Goal: Task Accomplishment & Management: Manage account settings

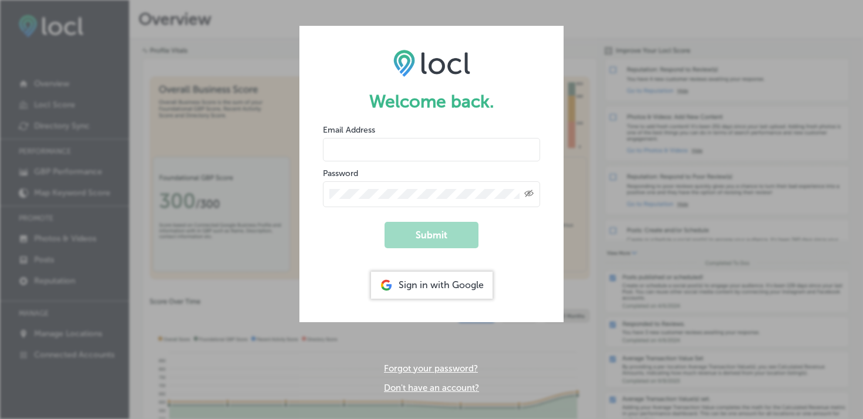
click at [363, 149] on input "email" at bounding box center [431, 149] width 217 height 23
paste input "[EMAIL_ADDRESS][DOMAIN_NAME]"
type input "[EMAIL_ADDRESS][DOMAIN_NAME]"
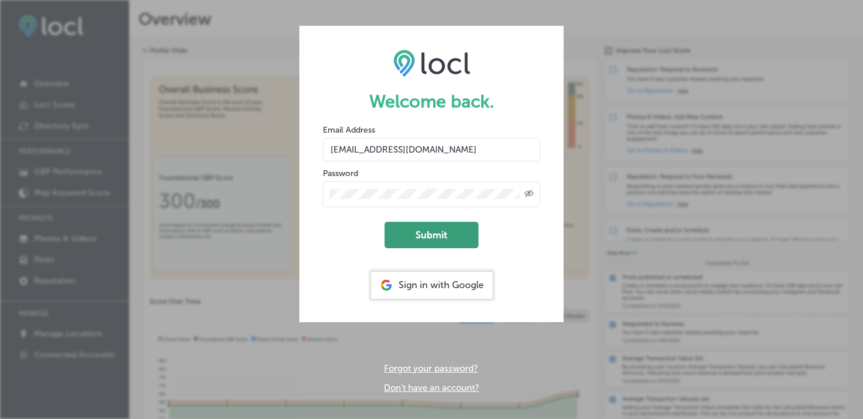
click at [428, 234] on button "Submit" at bounding box center [432, 235] width 94 height 26
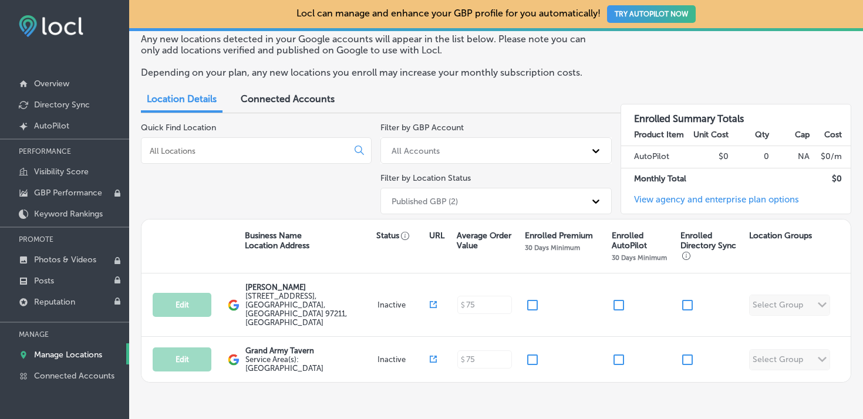
scroll to position [51, 0]
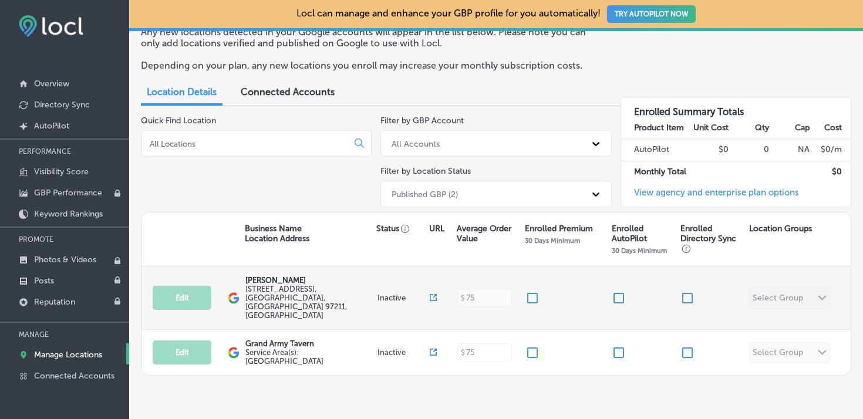
click at [395, 294] on p "Inactive" at bounding box center [404, 298] width 53 height 9
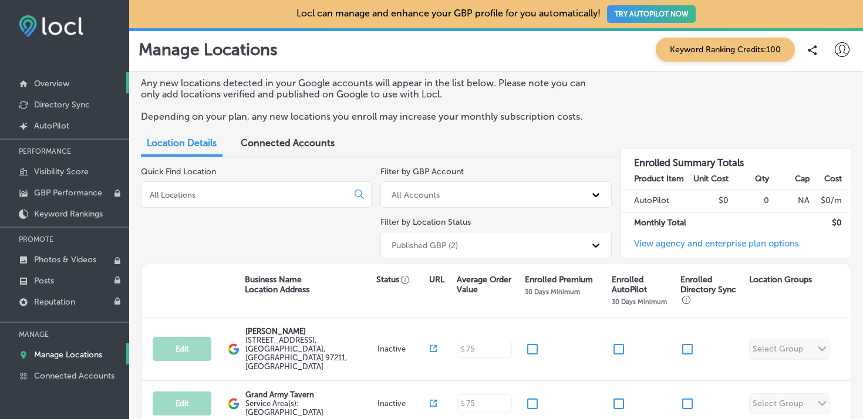
click at [76, 83] on link "Overview" at bounding box center [64, 82] width 129 height 21
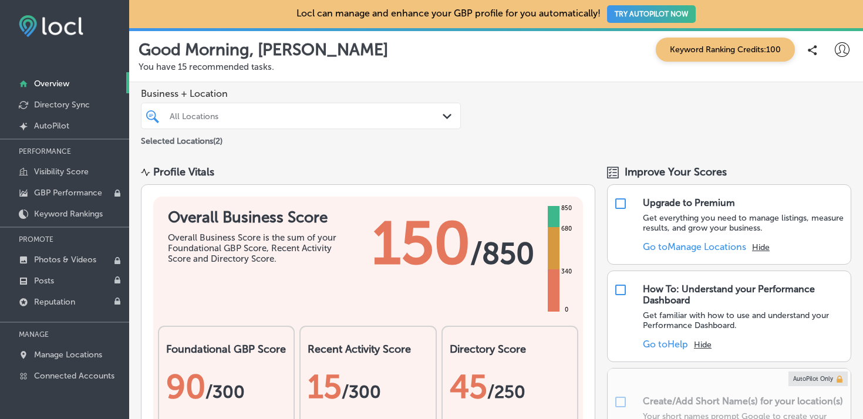
click at [841, 59] on div at bounding box center [841, 49] width 23 height 23
click at [818, 99] on li "My Account" at bounding box center [806, 91] width 81 height 27
select select "US"
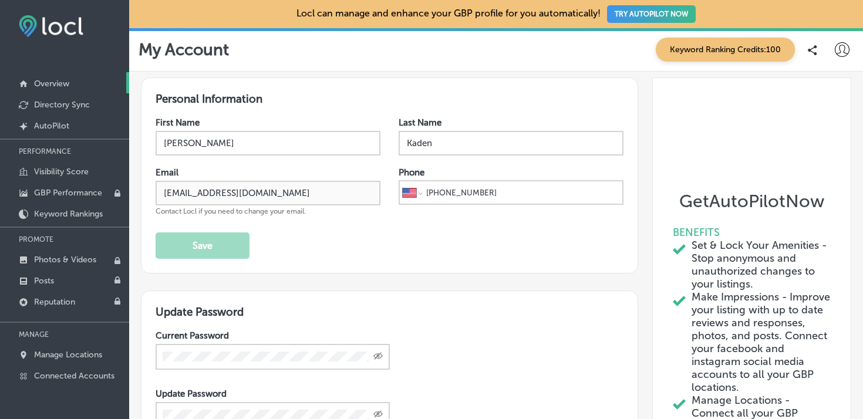
click at [53, 78] on link "Overview" at bounding box center [64, 82] width 129 height 21
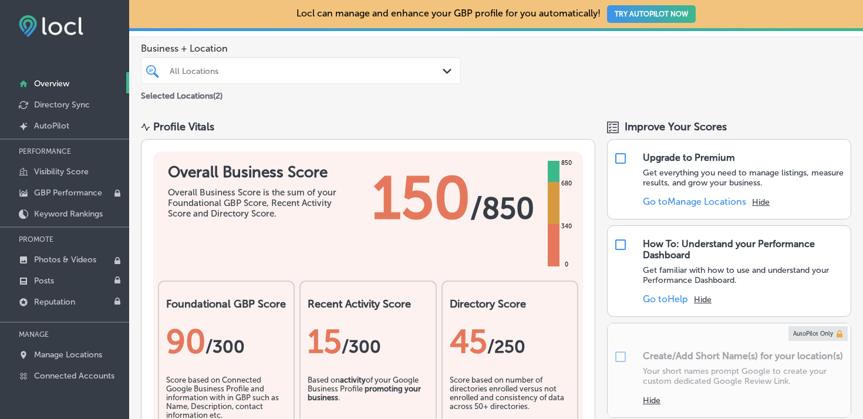
click at [338, 224] on div "Overall Business Score Overall Business Score is the sum of your Foundational G…" at bounding box center [368, 204] width 430 height 106
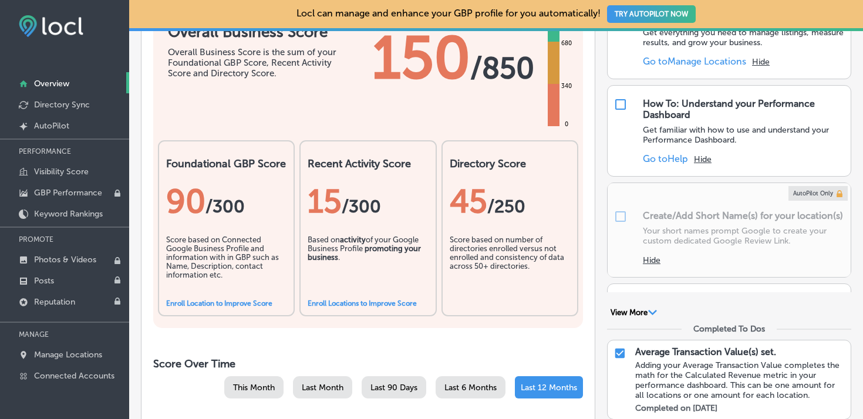
click at [246, 304] on link "Enroll Location to Improve Score" at bounding box center [219, 303] width 106 height 8
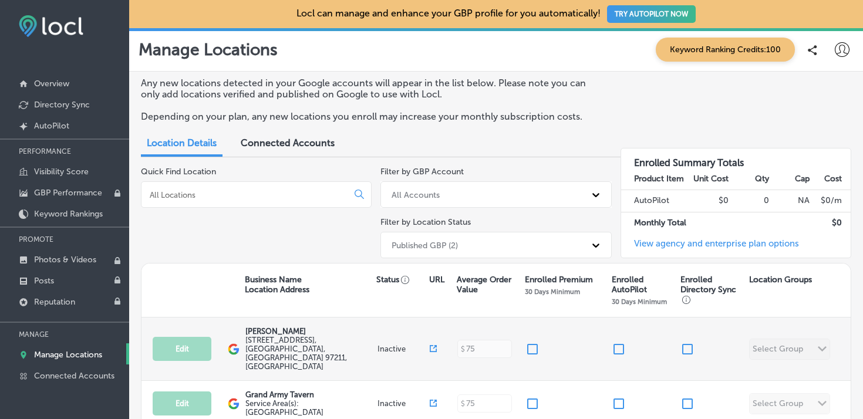
click at [413, 345] on p "Inactive" at bounding box center [404, 349] width 53 height 9
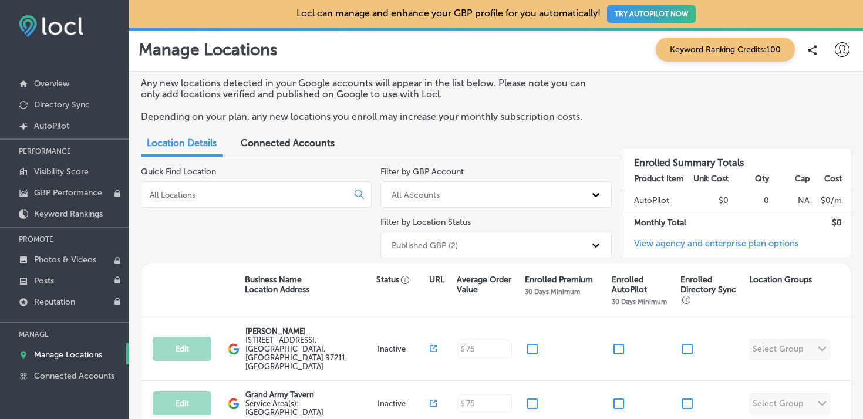
click at [688, 282] on p "Enrolled Directory Sync" at bounding box center [712, 290] width 63 height 30
click at [78, 104] on p "Directory Sync" at bounding box center [62, 105] width 56 height 10
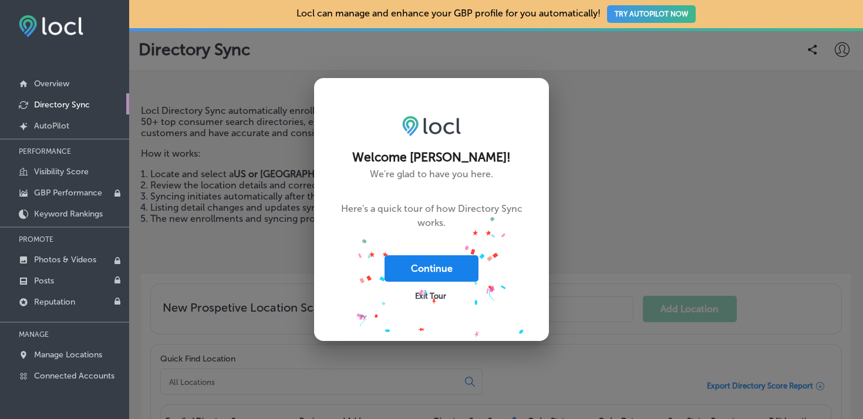
click at [447, 270] on button "Continue" at bounding box center [432, 268] width 94 height 26
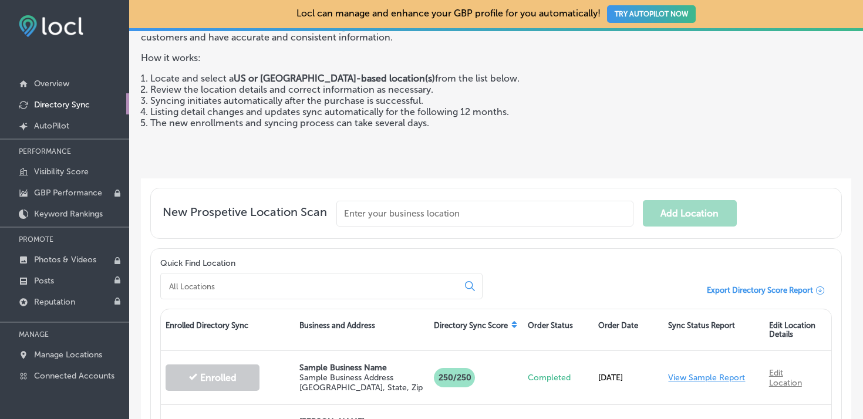
scroll to position [247, 0]
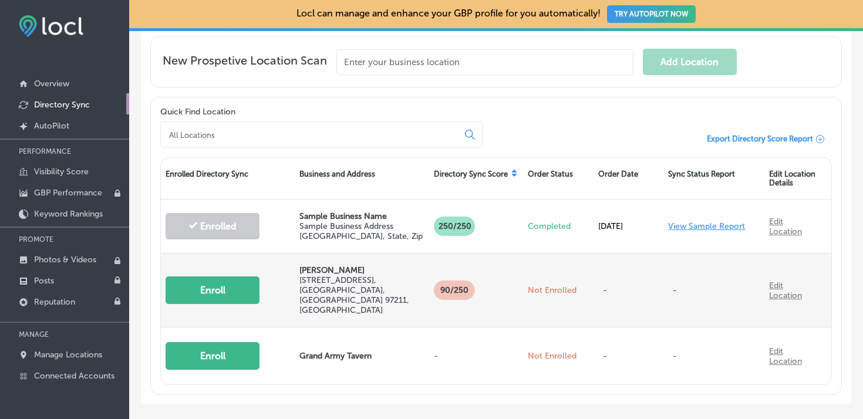
click at [224, 283] on button "Enroll" at bounding box center [213, 291] width 94 height 28
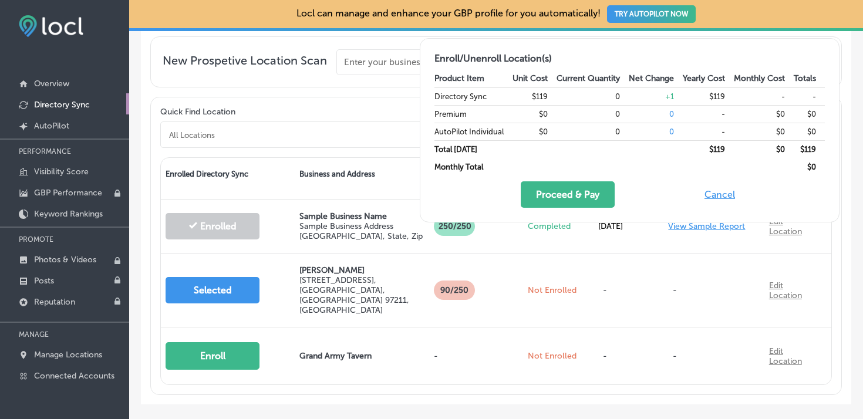
click at [715, 195] on button "Cancel" at bounding box center [720, 194] width 38 height 26
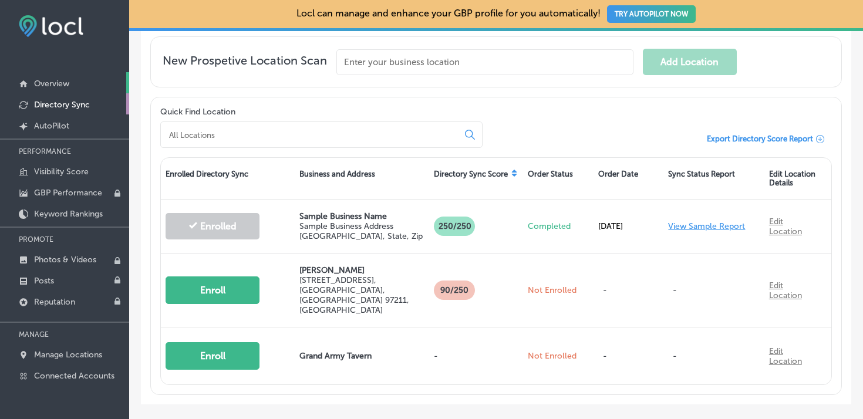
click at [80, 81] on link "Overview" at bounding box center [64, 82] width 129 height 21
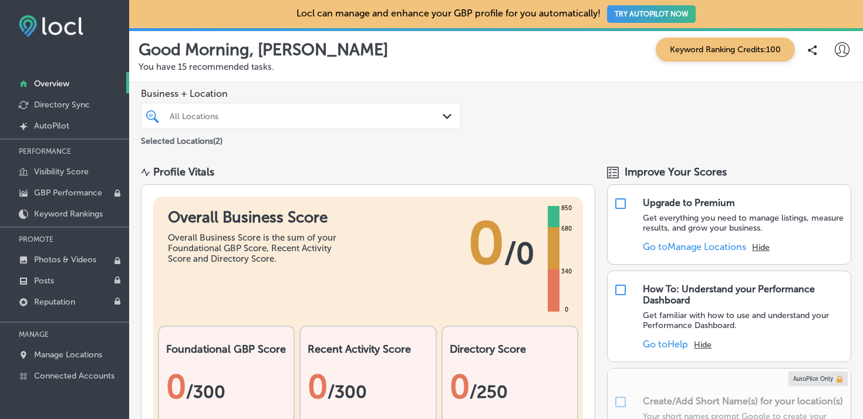
scroll to position [262, 0]
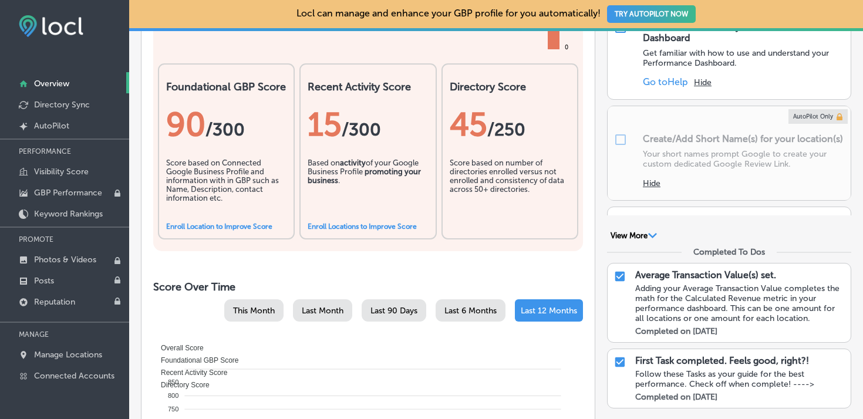
click at [383, 171] on b "promoting your business" at bounding box center [364, 176] width 113 height 18
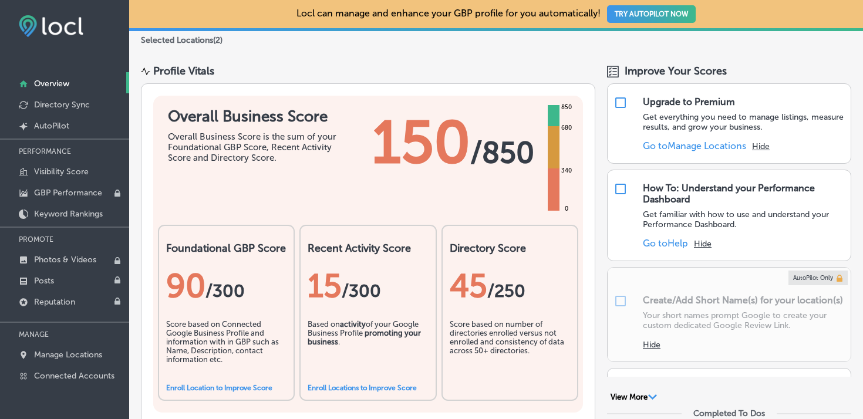
scroll to position [0, 0]
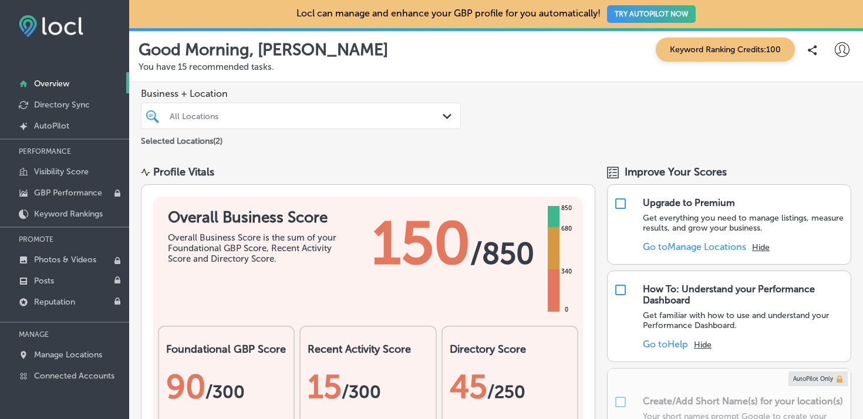
click at [235, 103] on div "All Locations Path Created with Sketch." at bounding box center [301, 116] width 320 height 26
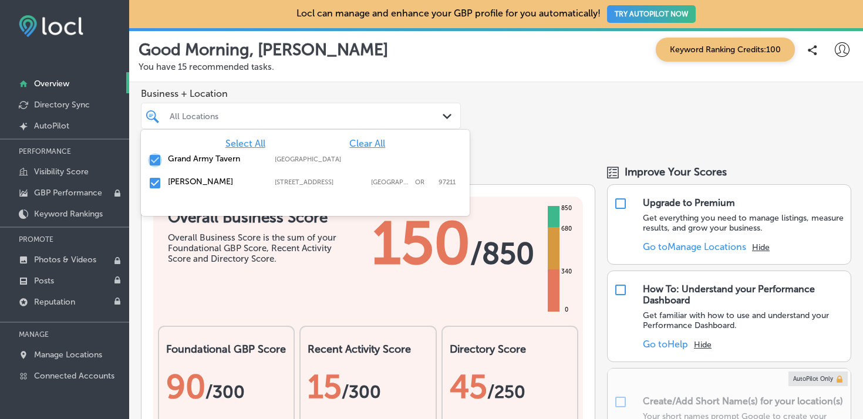
click at [156, 156] on input "checkbox" at bounding box center [155, 160] width 14 height 14
click at [530, 127] on div "Business + Location option [STREET_ADDRESS]. 3 results available. Use Up and Do…" at bounding box center [496, 118] width 734 height 72
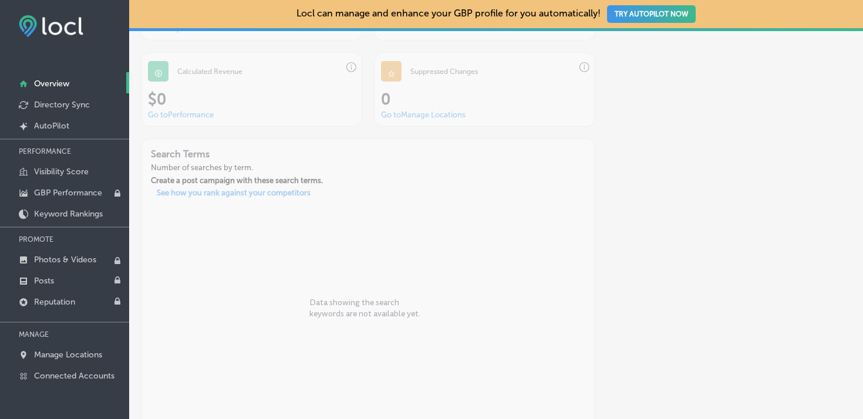
scroll to position [1100, 0]
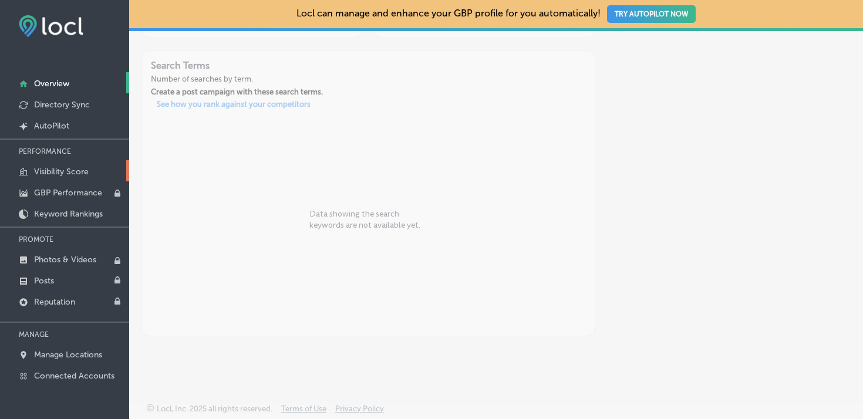
click at [90, 169] on link "Visibility Score" at bounding box center [64, 170] width 129 height 21
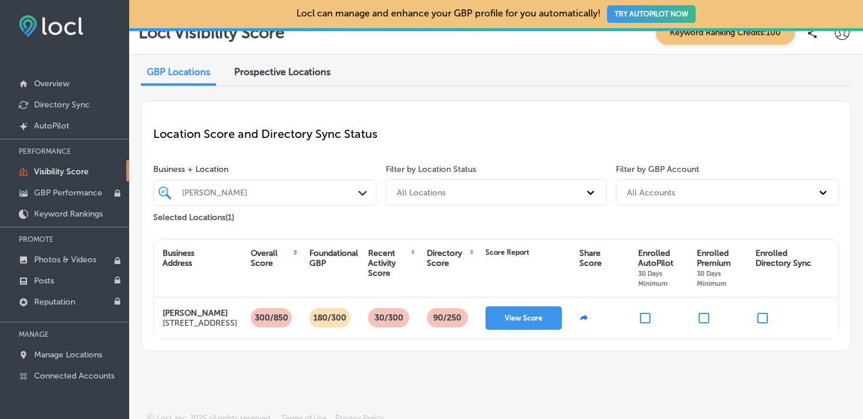
scroll to position [16, 0]
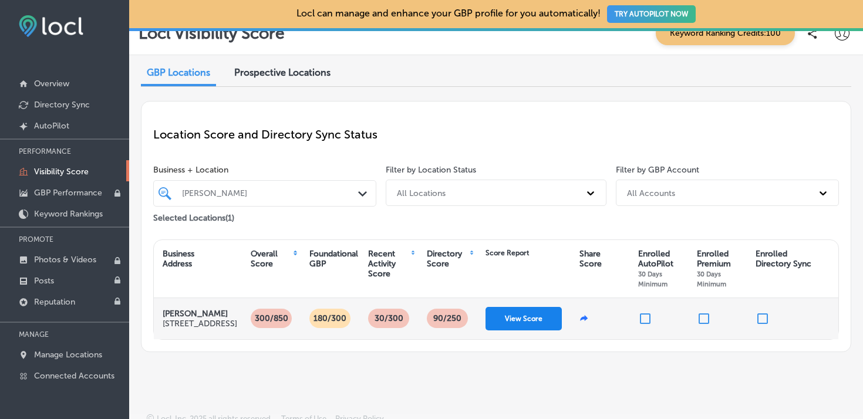
click at [523, 323] on button "View Score" at bounding box center [524, 318] width 76 height 23
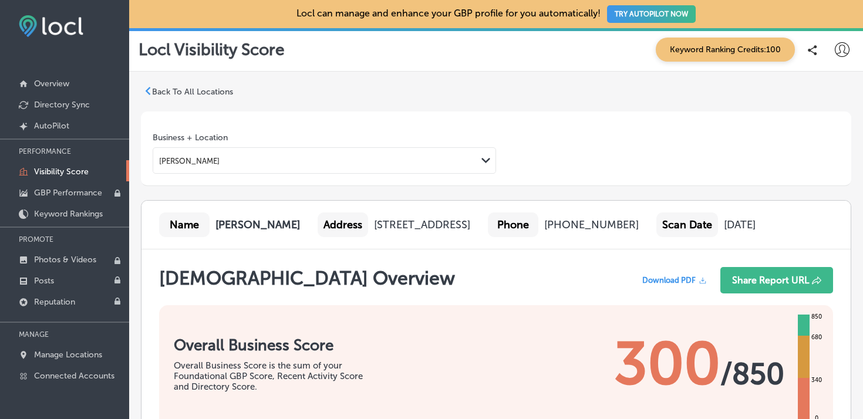
click at [669, 277] on span "Download PDF" at bounding box center [668, 280] width 53 height 9
click at [752, 45] on span "Keyword Ranking Credits: 100" at bounding box center [725, 50] width 139 height 24
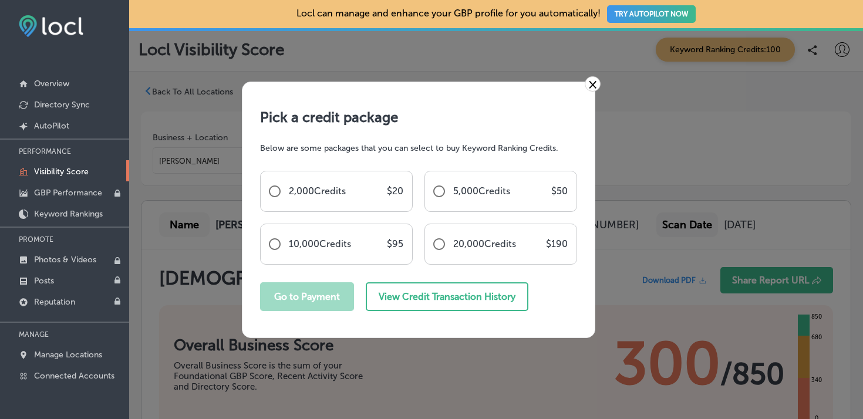
click at [594, 83] on link "×" at bounding box center [593, 83] width 16 height 15
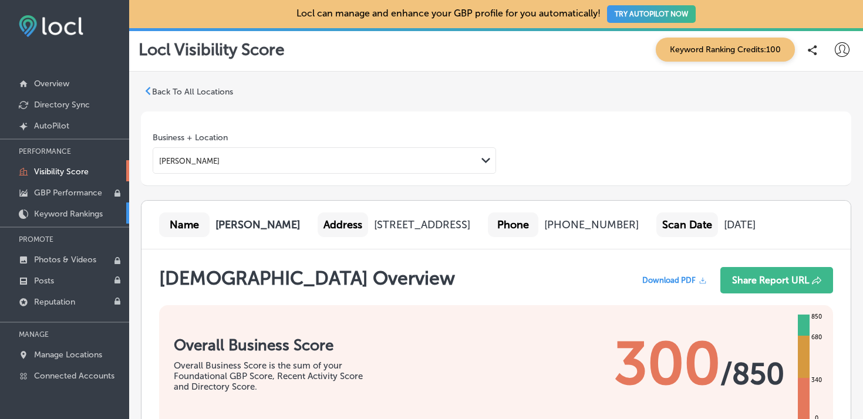
click at [71, 213] on p "Keyword Rankings" at bounding box center [68, 214] width 69 height 10
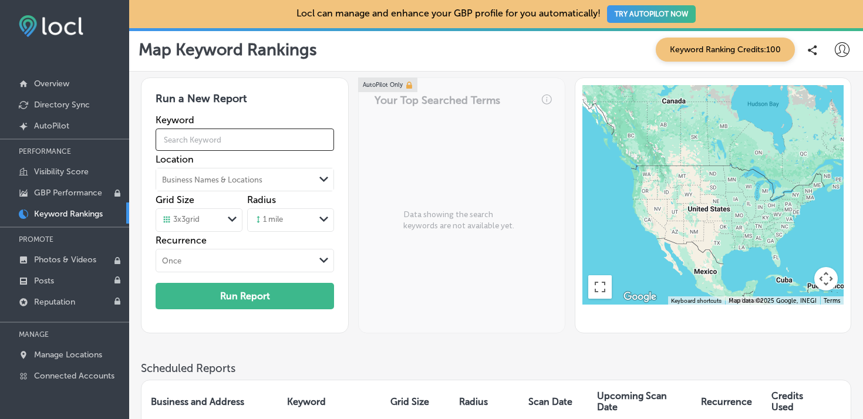
click at [200, 140] on input "text" at bounding box center [245, 139] width 179 height 33
click at [217, 177] on div "Business Names & Locations" at bounding box center [212, 180] width 100 height 9
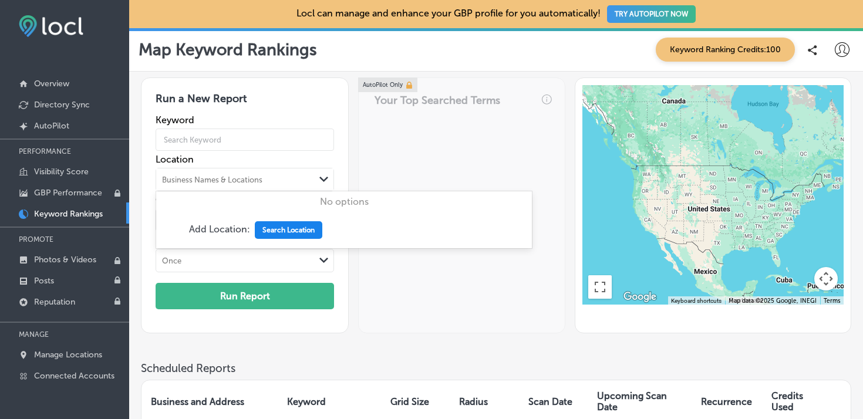
click at [285, 227] on button "Search Location" at bounding box center [289, 230] width 68 height 18
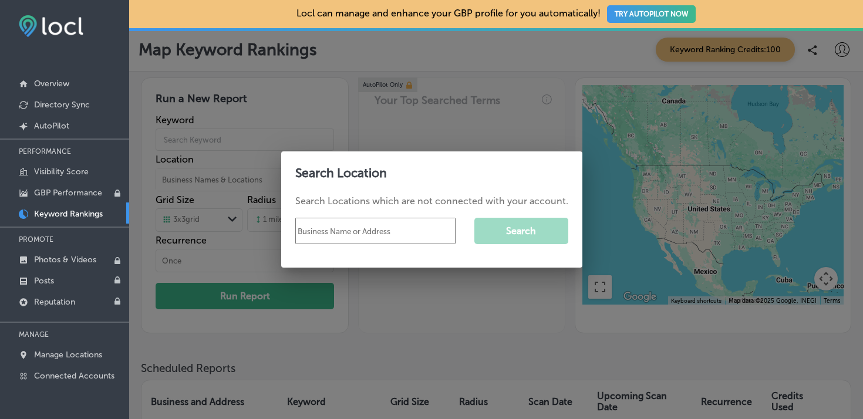
click at [337, 233] on input "text" at bounding box center [375, 231] width 160 height 26
type input "[PERSON_NAME]"
click at [476, 137] on div at bounding box center [431, 209] width 863 height 419
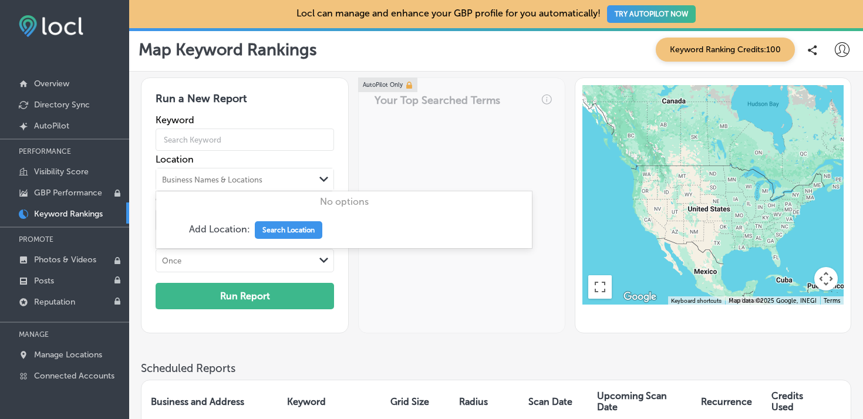
click at [248, 184] on div "Business Names & Locations" at bounding box center [235, 180] width 159 height 18
click at [277, 117] on label "Keyword" at bounding box center [245, 120] width 179 height 11
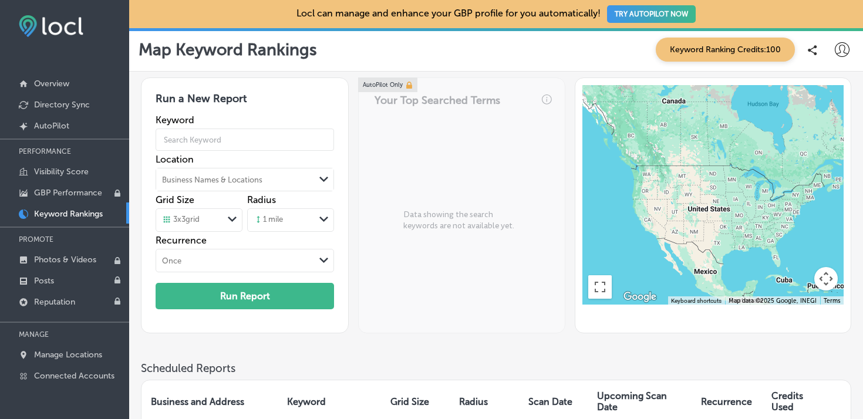
click at [703, 52] on span "Keyword Ranking Credits: 100" at bounding box center [725, 50] width 139 height 24
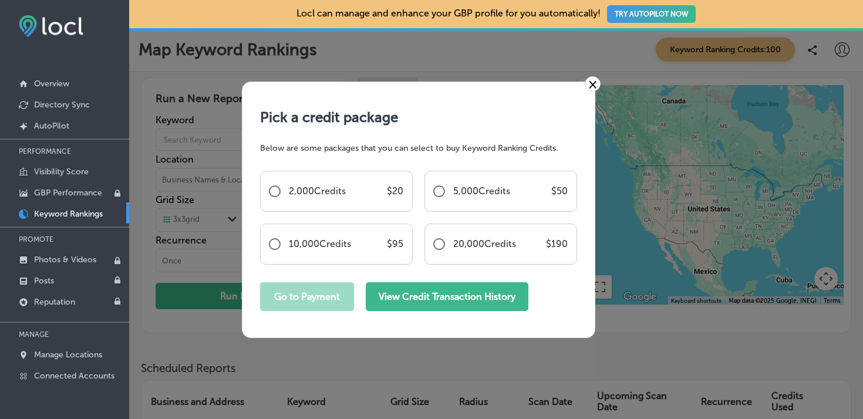
click at [473, 302] on button "View Credit Transaction History" at bounding box center [447, 296] width 163 height 29
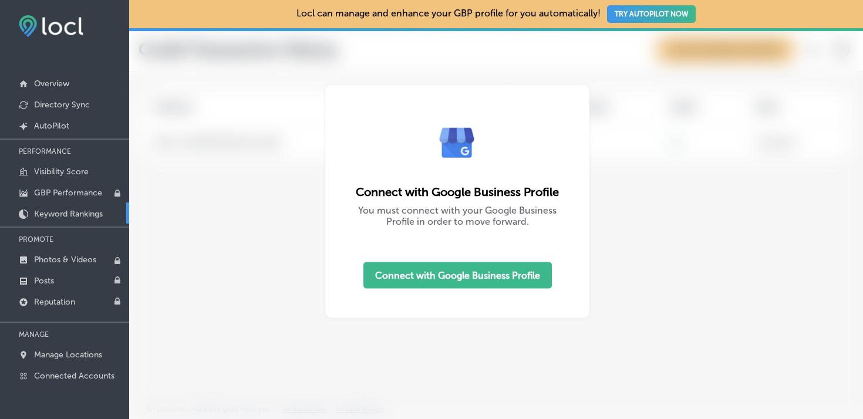
click at [81, 206] on link "Keyword Rankings" at bounding box center [64, 213] width 129 height 21
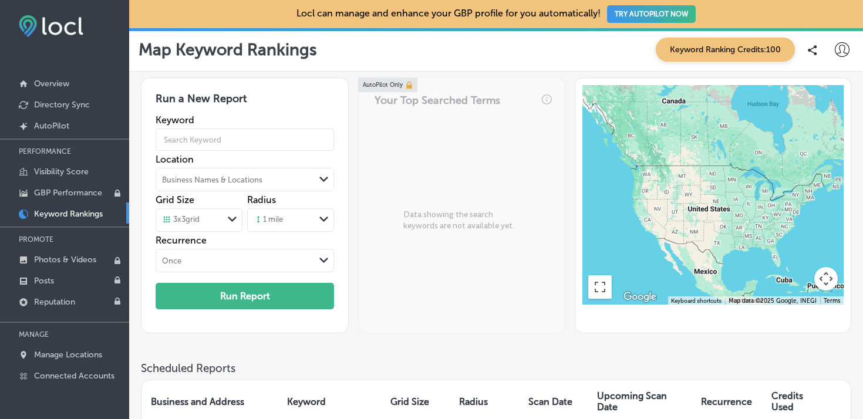
click at [224, 216] on div "Path Created with Sketch." at bounding box center [232, 220] width 19 height 20
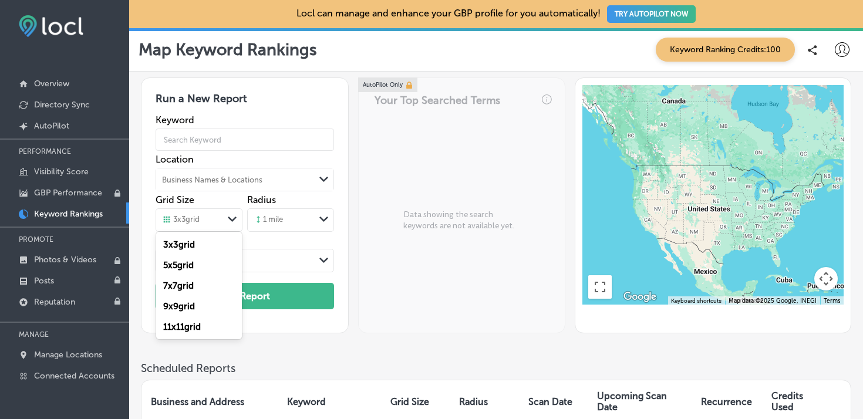
click at [224, 216] on div "Path Created with Sketch." at bounding box center [232, 220] width 19 height 20
